Goal: Find specific page/section: Find specific page/section

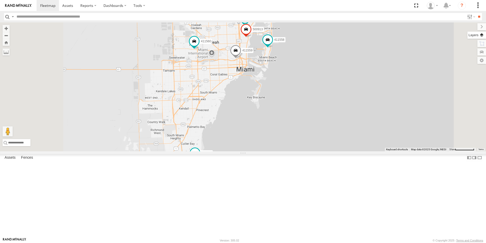
click at [480, 34] on label at bounding box center [477, 35] width 19 height 7
click at [0, 0] on span "Basemaps" at bounding box center [0, 0] width 0 height 0
click at [0, 0] on span "Satellite + Roadmap" at bounding box center [0, 0] width 0 height 0
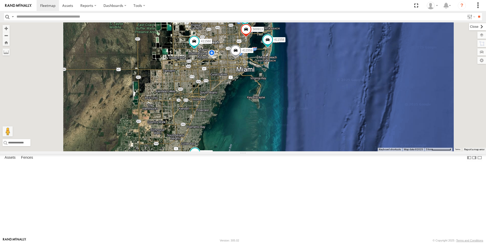
click at [469, 27] on label at bounding box center [477, 26] width 17 height 7
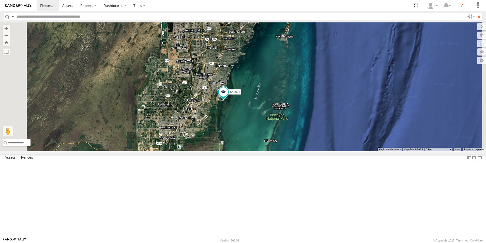
drag, startPoint x: 304, startPoint y: 172, endPoint x: 328, endPoint y: 118, distance: 59.3
click at [335, 108] on div "554627 Van #1 554628 411559 411558 411560 500914 411557 500913" at bounding box center [243, 86] width 486 height 129
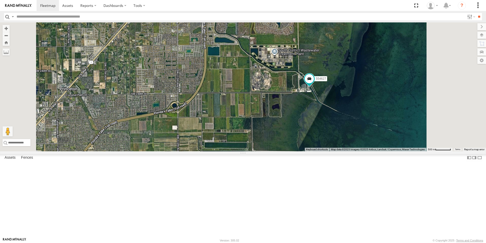
drag, startPoint x: 316, startPoint y: 36, endPoint x: 319, endPoint y: 73, distance: 36.5
click at [320, 73] on div "554627 Van #1 554628 411559 411558 411560 500914 411557 500913" at bounding box center [243, 86] width 486 height 129
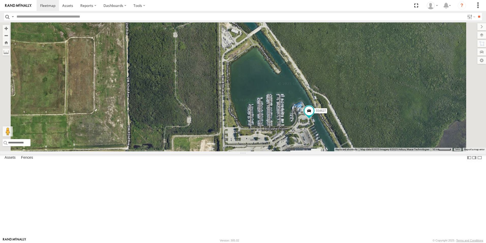
drag, startPoint x: 367, startPoint y: 119, endPoint x: 354, endPoint y: 56, distance: 64.2
click at [354, 56] on div "554627 Van #1 554628 411559 411558 411560 500914 411557 500913" at bounding box center [243, 86] width 486 height 129
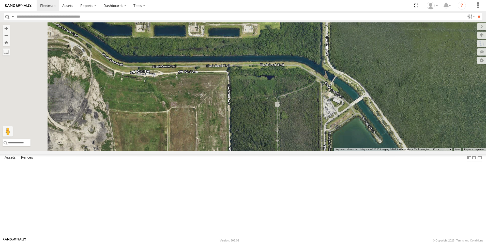
drag, startPoint x: 347, startPoint y: 62, endPoint x: 430, endPoint y: 124, distance: 103.5
click at [443, 129] on div "554627 Van #1 554628 411559 411558 411560 500914 411557 500913" at bounding box center [243, 86] width 486 height 129
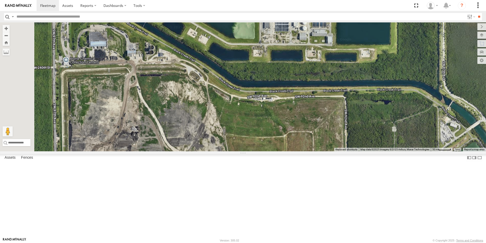
drag, startPoint x: 341, startPoint y: 97, endPoint x: 466, endPoint y: 124, distance: 127.3
click at [472, 128] on div "554627 Van #1 554628 411559 411558 411560 500914 411557 500913" at bounding box center [243, 86] width 486 height 129
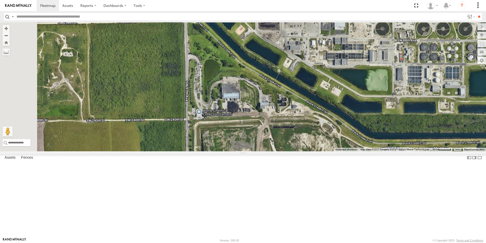
drag, startPoint x: 354, startPoint y: 96, endPoint x: 476, endPoint y: 142, distance: 129.9
click at [484, 146] on div "554627 Van #1 554628 411559 411558 411560 500914 411557 500913" at bounding box center [243, 86] width 486 height 129
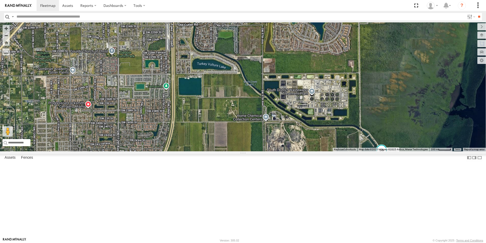
drag, startPoint x: 358, startPoint y: 76, endPoint x: 321, endPoint y: 115, distance: 54.2
click at [321, 116] on div "554627 Van #1 554628 411559 411558 411560 500914 411557 500913" at bounding box center [243, 86] width 486 height 129
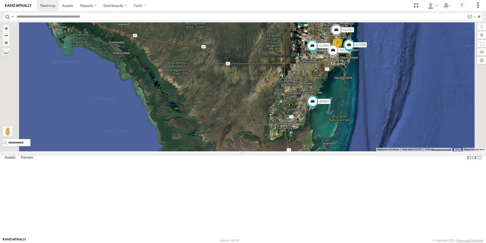
drag, startPoint x: 433, startPoint y: 94, endPoint x: 419, endPoint y: 155, distance: 62.7
click at [419, 151] on div "554627 Van #1 554628 411559 411558 411560 411557 2" at bounding box center [243, 86] width 486 height 129
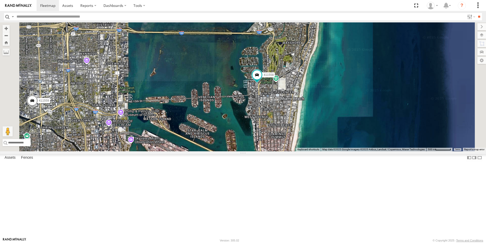
drag, startPoint x: 333, startPoint y: 152, endPoint x: 337, endPoint y: 116, distance: 36.9
click at [343, 114] on div "554627 Van #1 554628 411559 411558 411560 500914 411557 500913" at bounding box center [243, 86] width 486 height 129
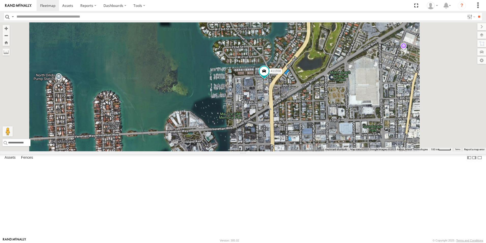
drag, startPoint x: 331, startPoint y: 129, endPoint x: 315, endPoint y: 115, distance: 21.1
click at [311, 105] on div "554627 Van #1 554628 411559 411558 411560 500914 411557 500913" at bounding box center [243, 86] width 486 height 129
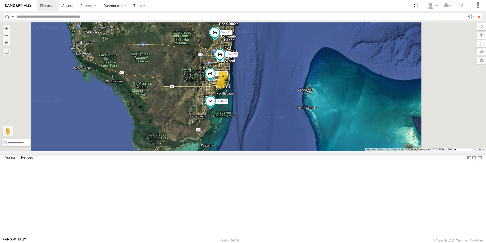
drag, startPoint x: 278, startPoint y: 68, endPoint x: 268, endPoint y: 95, distance: 29.4
click at [268, 95] on div "554627 Van #1 3 554628 2 411560" at bounding box center [243, 86] width 486 height 129
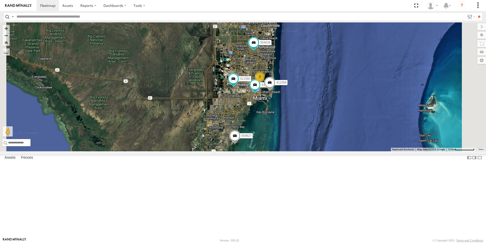
drag, startPoint x: 346, startPoint y: 128, endPoint x: 358, endPoint y: 115, distance: 17.7
click at [358, 115] on div "Van #1 554628 554627 3 411559 411558 411560" at bounding box center [243, 86] width 486 height 129
